Goal: Navigation & Orientation: Find specific page/section

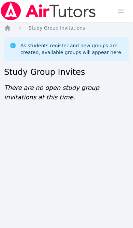
click at [9, 27] on icon "Breadcrumb" at bounding box center [7, 27] width 5 height 5
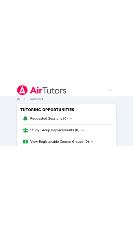
scroll to position [16, 0]
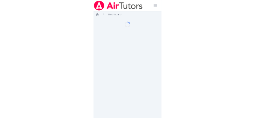
scroll to position [2, 0]
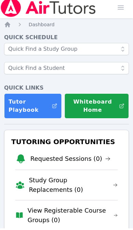
click at [10, 23] on icon "Breadcrumb" at bounding box center [7, 26] width 7 height 7
click at [30, 27] on span "Dashboard" at bounding box center [42, 25] width 26 height 5
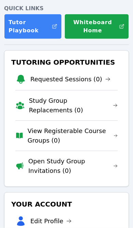
scroll to position [83, 0]
